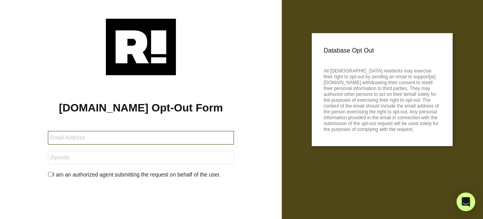
click at [66, 138] on input "text" at bounding box center [141, 138] width 186 height 14
type input "smaierrn@gmail.com"
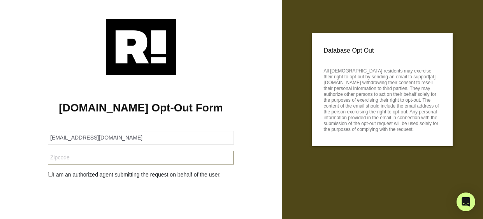
click at [56, 155] on input "text" at bounding box center [141, 158] width 186 height 14
type input "29078"
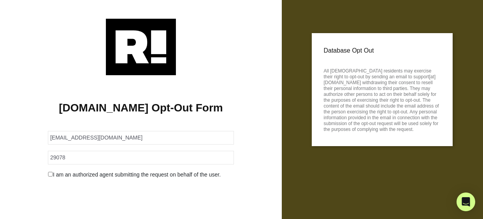
click at [50, 172] on input "checkbox" at bounding box center [50, 174] width 5 height 5
click at [49, 173] on input "checkbox" at bounding box center [50, 174] width 5 height 5
checkbox input "false"
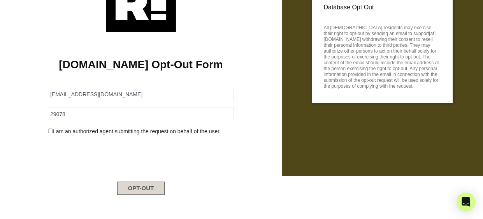
click at [126, 192] on button "OPT-OUT" at bounding box center [141, 187] width 48 height 13
